Goal: Task Accomplishment & Management: Manage account settings

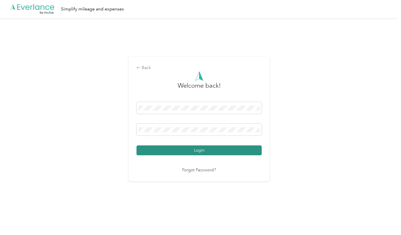
click at [190, 149] on button "Login" at bounding box center [198, 150] width 125 height 10
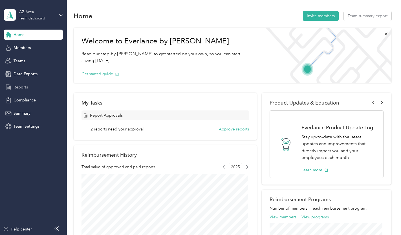
click at [20, 87] on span "Reports" at bounding box center [21, 87] width 14 height 6
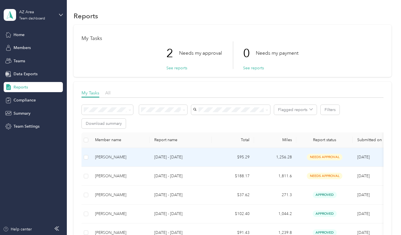
click at [113, 156] on div "[PERSON_NAME]" at bounding box center [120, 157] width 50 height 6
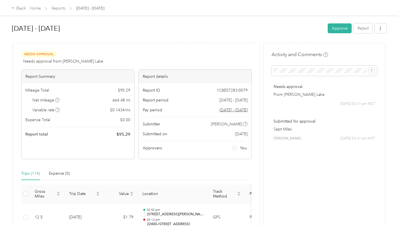
click at [195, 38] on div at bounding box center [199, 41] width 374 height 6
click at [232, 170] on div "Trips (114) Expense (0)" at bounding box center [136, 173] width 230 height 13
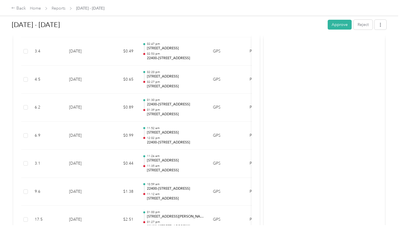
scroll to position [2775, 0]
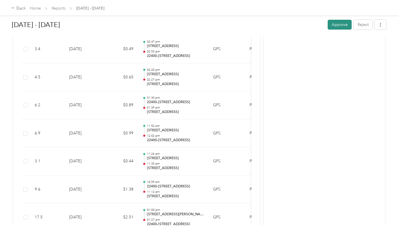
click at [332, 26] on button "Approve" at bounding box center [339, 25] width 24 height 10
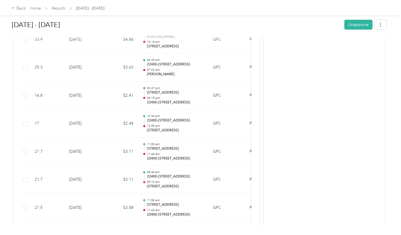
scroll to position [1274, 0]
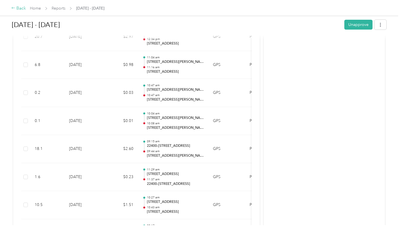
click at [16, 8] on div "Back" at bounding box center [18, 8] width 15 height 7
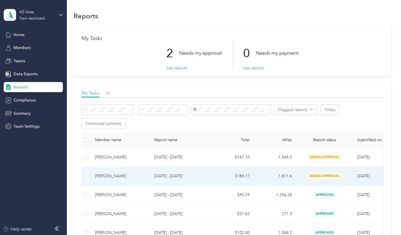
click at [100, 177] on div "[PERSON_NAME]" at bounding box center [120, 176] width 50 height 6
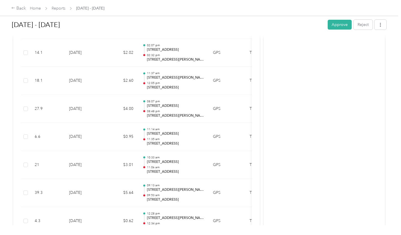
scroll to position [725, 0]
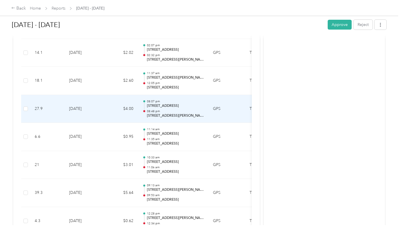
click at [92, 116] on td "[DATE]" at bounding box center [84, 109] width 39 height 28
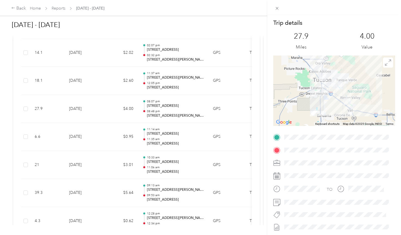
click at [165, 133] on div "Trip details This trip cannot be edited because it is either under review, appr…" at bounding box center [200, 117] width 401 height 235
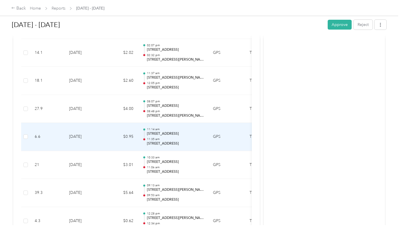
click at [105, 131] on td "$0.95" at bounding box center [121, 137] width 34 height 28
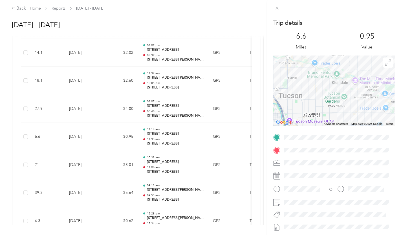
click at [104, 166] on div "Trip details This trip cannot be edited because it is either under review, appr…" at bounding box center [200, 117] width 401 height 235
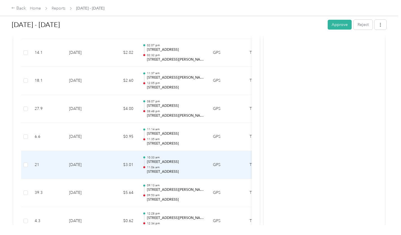
click at [104, 166] on td "[DATE]" at bounding box center [84, 165] width 39 height 28
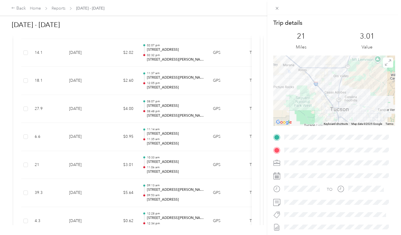
click at [97, 190] on div "Trip details This trip cannot be edited because it is either under review, appr…" at bounding box center [200, 117] width 401 height 235
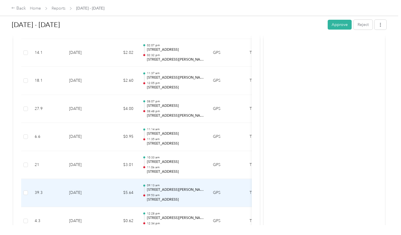
click at [106, 194] on td "$5.64" at bounding box center [121, 193] width 34 height 28
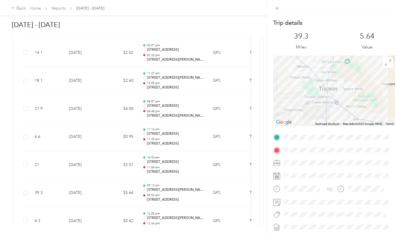
click at [94, 24] on div "Trip details This trip cannot be edited because it is either under review, appr…" at bounding box center [200, 117] width 401 height 235
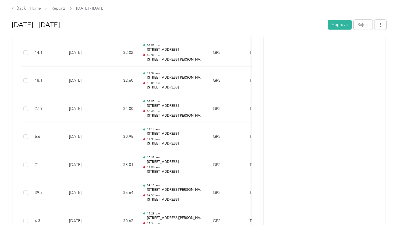
click at [8, 84] on div "[DATE] - [DATE] Approve Reject Needs Approval Needs approval from [PERSON_NAME]…" at bounding box center [199, 112] width 398 height 225
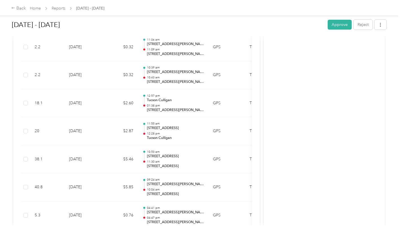
scroll to position [339, 0]
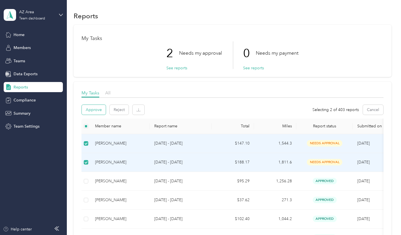
click at [94, 110] on button "Approve" at bounding box center [94, 110] width 24 height 10
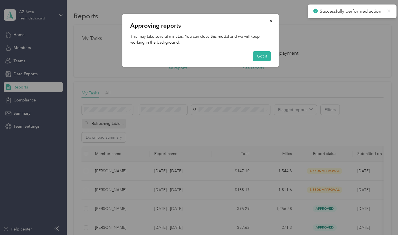
click at [201, 89] on div at bounding box center [200, 117] width 401 height 235
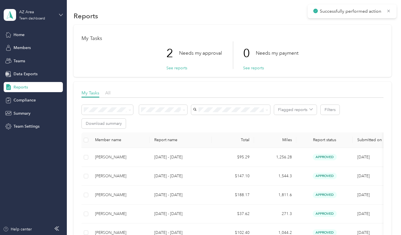
click at [61, 15] on icon at bounding box center [60, 15] width 3 height 2
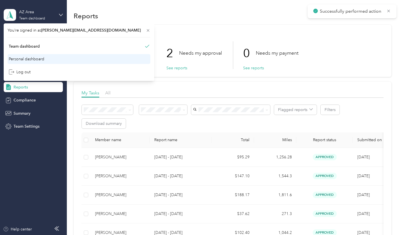
click at [16, 57] on div "Personal dashboard" at bounding box center [26, 59] width 35 height 6
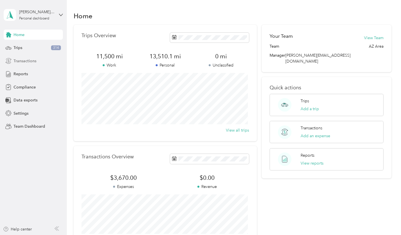
click at [9, 63] on icon at bounding box center [8, 61] width 6 height 6
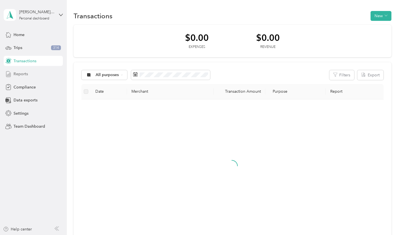
click at [11, 74] on icon at bounding box center [8, 74] width 6 height 6
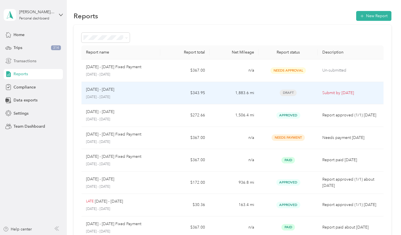
click at [148, 88] on div "[DATE] - [DATE]" at bounding box center [121, 89] width 70 height 6
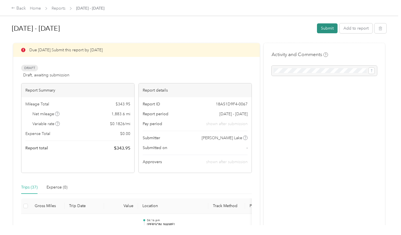
click at [321, 28] on button "Submit" at bounding box center [327, 28] width 21 height 10
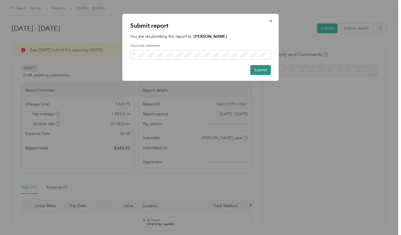
click at [259, 73] on button "Submit" at bounding box center [260, 70] width 21 height 10
